Goal: Task Accomplishment & Management: Manage account settings

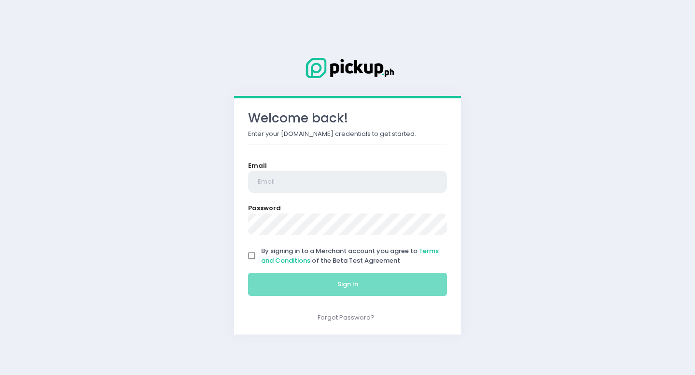
type input "[EMAIL_ADDRESS][DOMAIN_NAME]"
click at [254, 257] on input "By signing in to a Merchant account you agree to Terms and Conditions of the Be…" at bounding box center [252, 256] width 18 height 18
checkbox input "true"
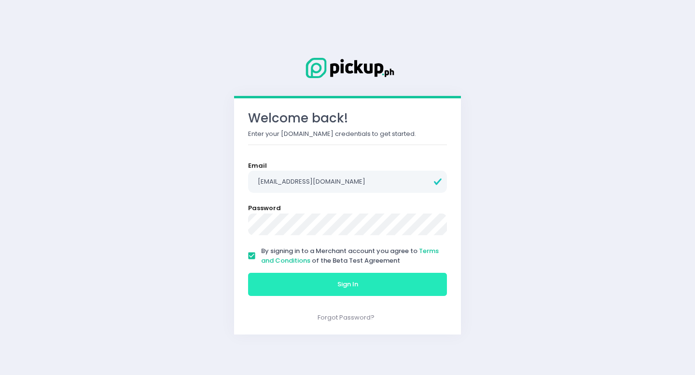
click at [276, 289] on button "Sign In" at bounding box center [347, 284] width 199 height 23
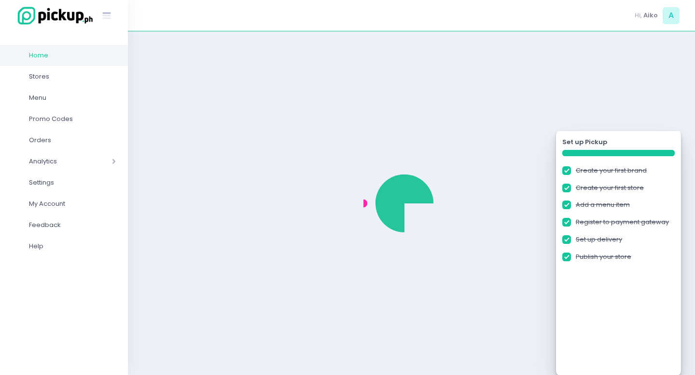
checkbox input "true"
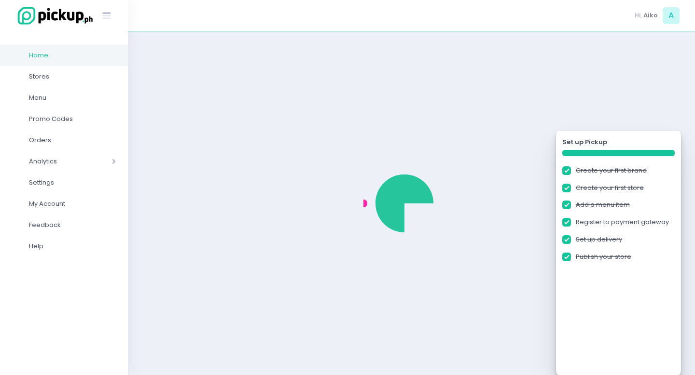
checkbox input "true"
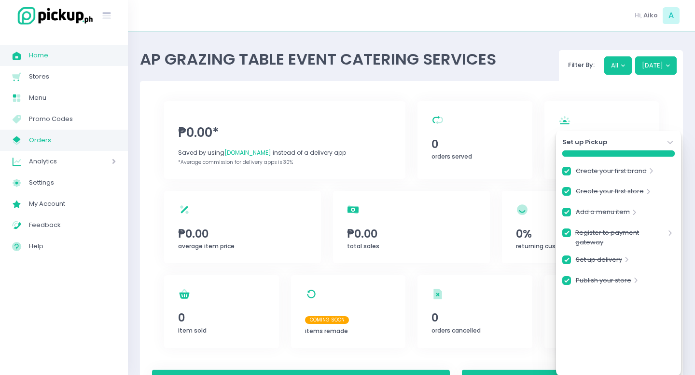
click at [73, 132] on link "My Store Created with Sketch. Orders" at bounding box center [64, 140] width 128 height 21
checkbox input "true"
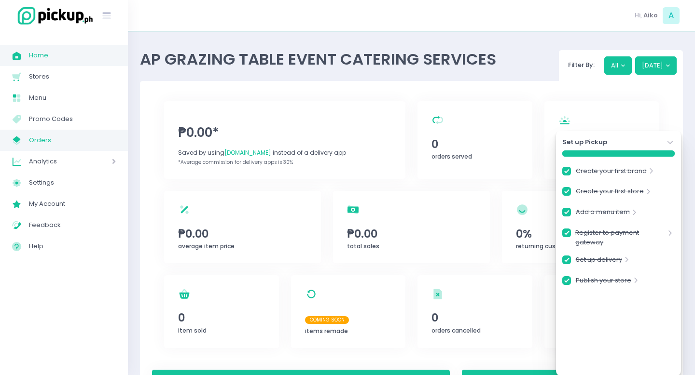
checkbox input "true"
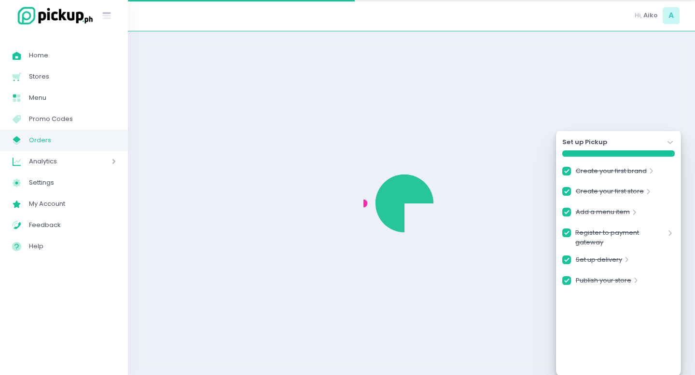
checkbox input "true"
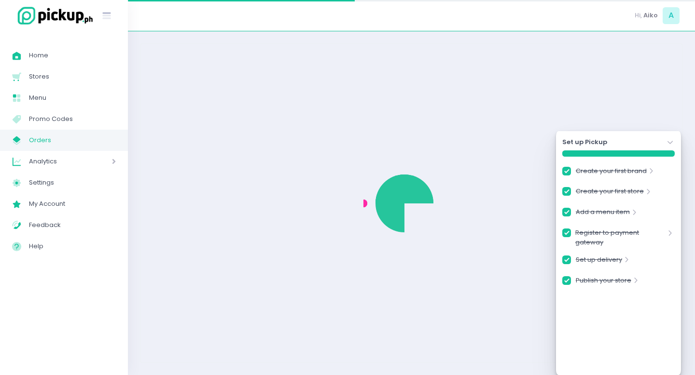
checkbox input "true"
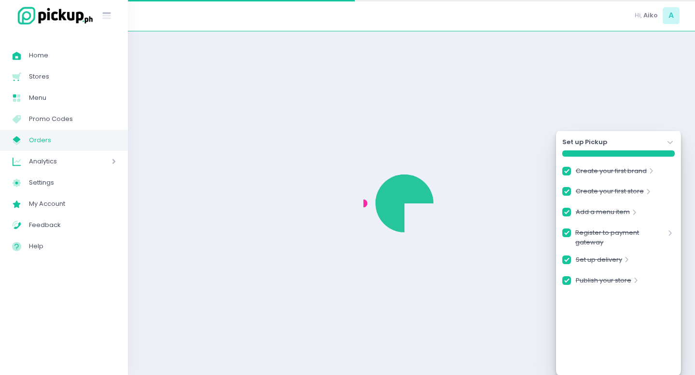
checkbox input "true"
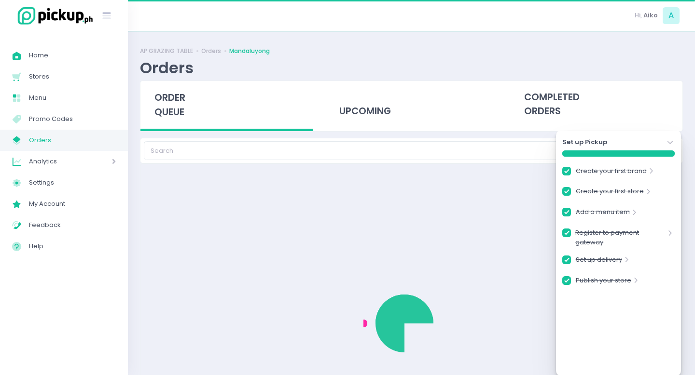
checkbox input "true"
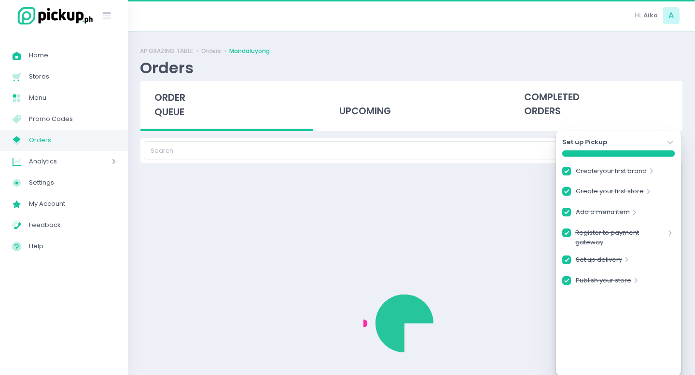
checkbox input "true"
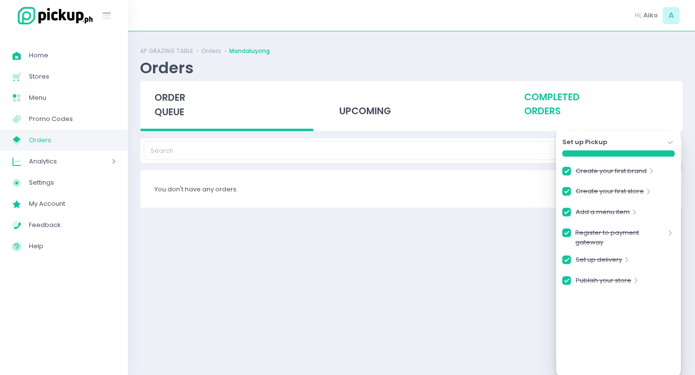
click at [532, 103] on div "completed orders" at bounding box center [595, 104] width 173 height 47
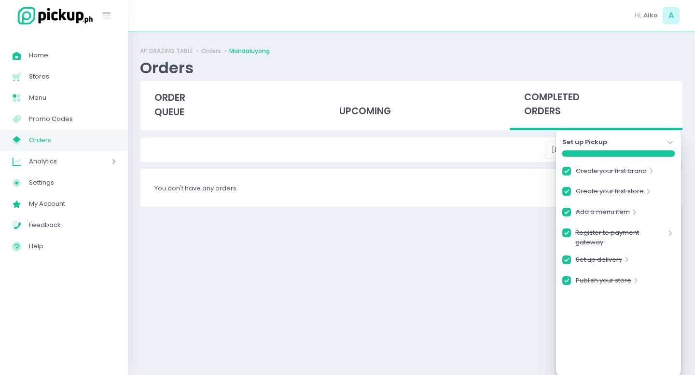
click at [671, 140] on icon "Stockholm-icons / Navigation / Angle-down Created with Sketch." at bounding box center [670, 143] width 10 height 10
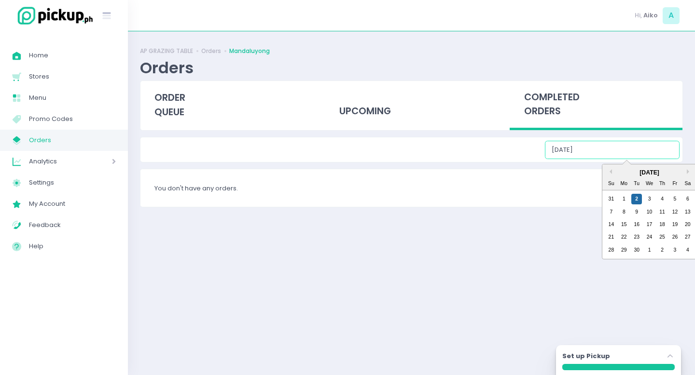
click at [635, 142] on input "[DATE]" at bounding box center [612, 150] width 135 height 18
click at [609, 175] on div "[DATE]" at bounding box center [649, 172] width 94 height 9
click at [613, 198] on div "31" at bounding box center [610, 199] width 11 height 11
type input "[DATE]"
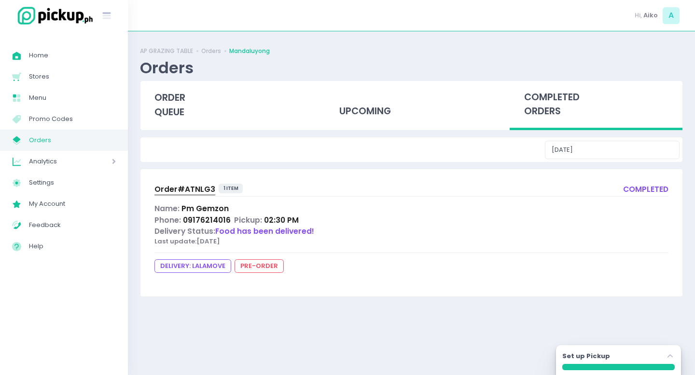
click at [174, 191] on span "Order# ATNLG3" at bounding box center [184, 189] width 61 height 10
